Goal: Task Accomplishment & Management: Manage account settings

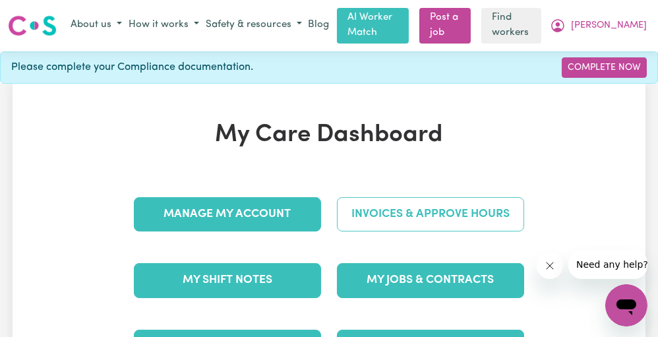
click at [477, 212] on link "Invoices & Approve Hours" at bounding box center [430, 214] width 187 height 34
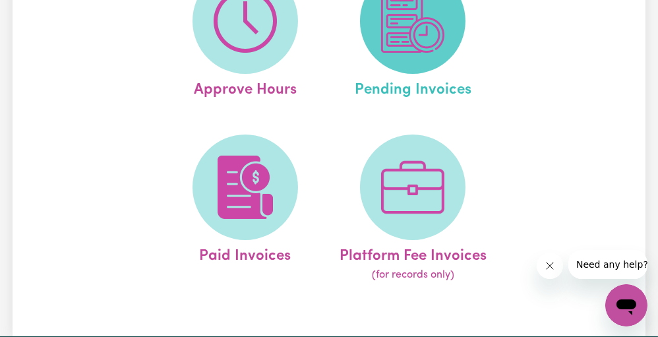
scroll to position [196, 0]
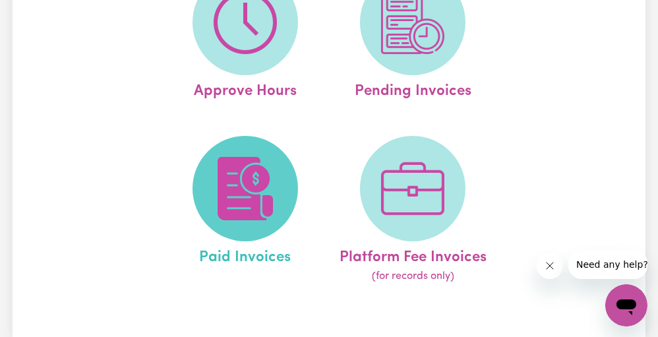
click at [283, 177] on span at bounding box center [244, 188] width 105 height 105
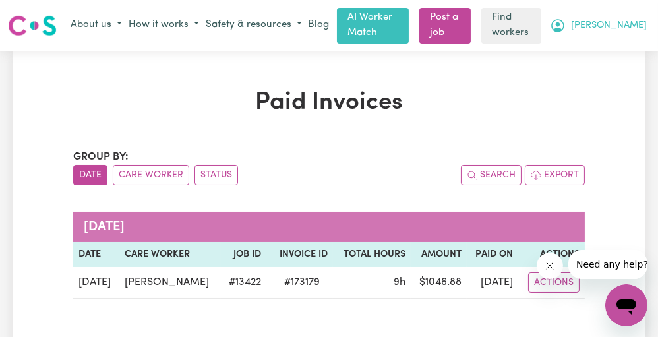
click at [565, 30] on icon "My Account" at bounding box center [558, 26] width 16 height 16
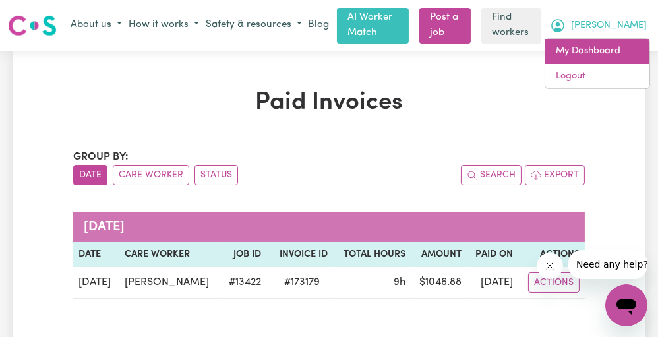
click at [598, 48] on link "My Dashboard" at bounding box center [597, 51] width 104 height 25
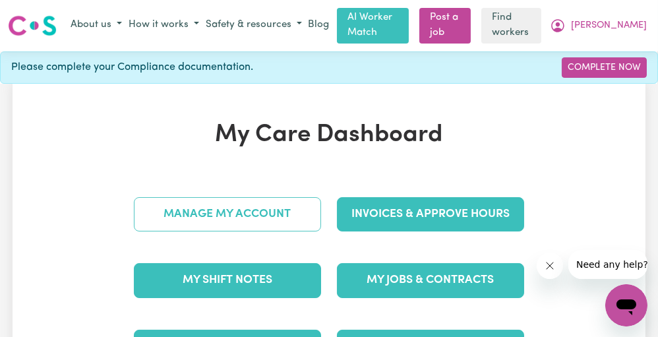
click at [268, 200] on link "Manage My Account" at bounding box center [227, 214] width 187 height 34
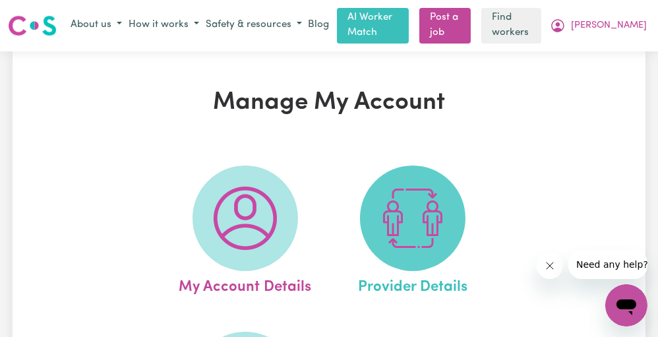
click at [412, 212] on img at bounding box center [412, 217] width 63 height 63
select select "AGED_HOME_CARE"
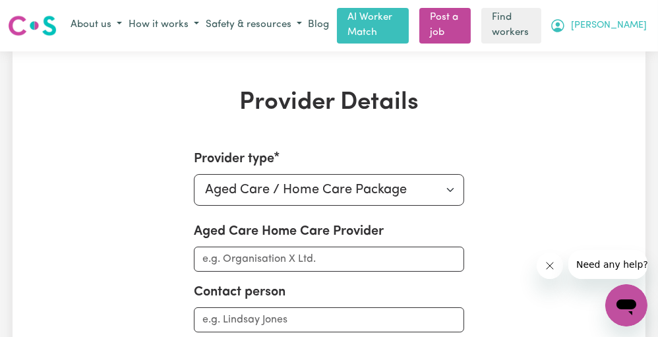
click at [636, 30] on span "[PERSON_NAME]" at bounding box center [609, 25] width 76 height 14
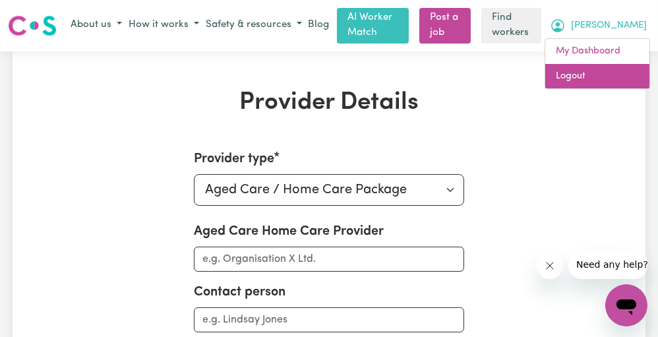
click at [609, 78] on link "Logout" at bounding box center [597, 76] width 104 height 25
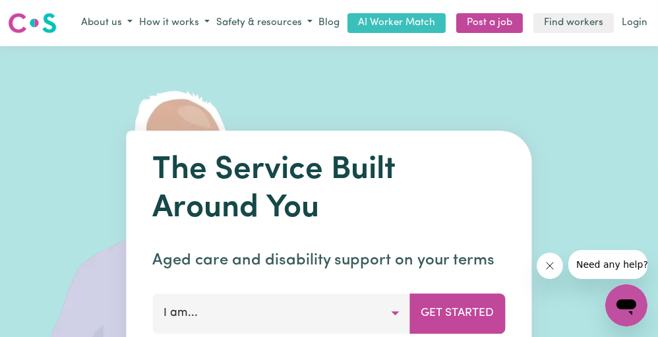
click at [619, 32] on div "About us How it works Safety & resources Blog AI Worker Match Post a job Find w…" at bounding box center [364, 24] width 572 height 22
click at [636, 20] on link "Login" at bounding box center [634, 23] width 31 height 20
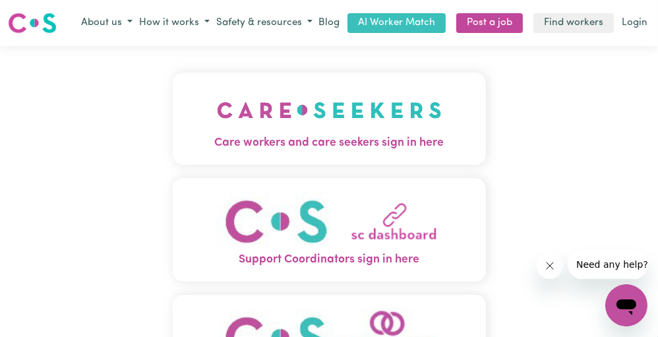
click at [344, 107] on img "Care workers and care seekers sign in here" at bounding box center [329, 110] width 225 height 49
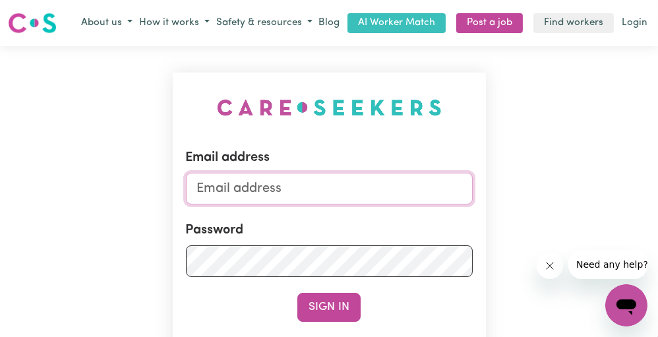
click at [327, 179] on input "Email address" at bounding box center [329, 189] width 287 height 32
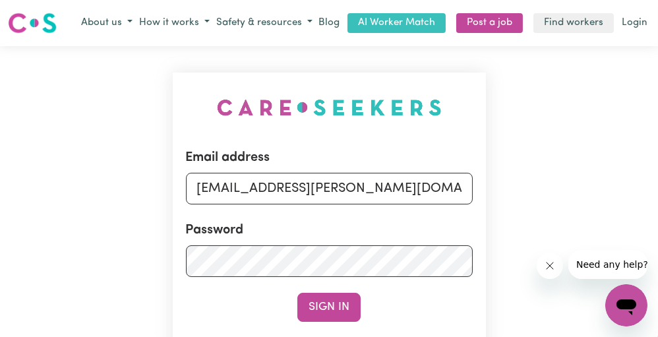
drag, startPoint x: 266, startPoint y: 194, endPoint x: 507, endPoint y: 216, distance: 242.8
click at [507, 216] on div "Email address [EMAIL_ADDRESS][PERSON_NAME][DOMAIN_NAME] Password Sign In Regist…" at bounding box center [329, 269] width 658 height 447
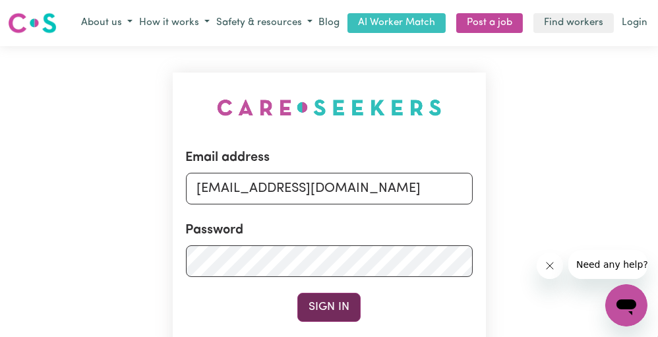
type input "[EMAIL_ADDRESS][DOMAIN_NAME]"
click at [340, 301] on button "Sign In" at bounding box center [328, 307] width 63 height 29
